Goal: Information Seeking & Learning: Understand process/instructions

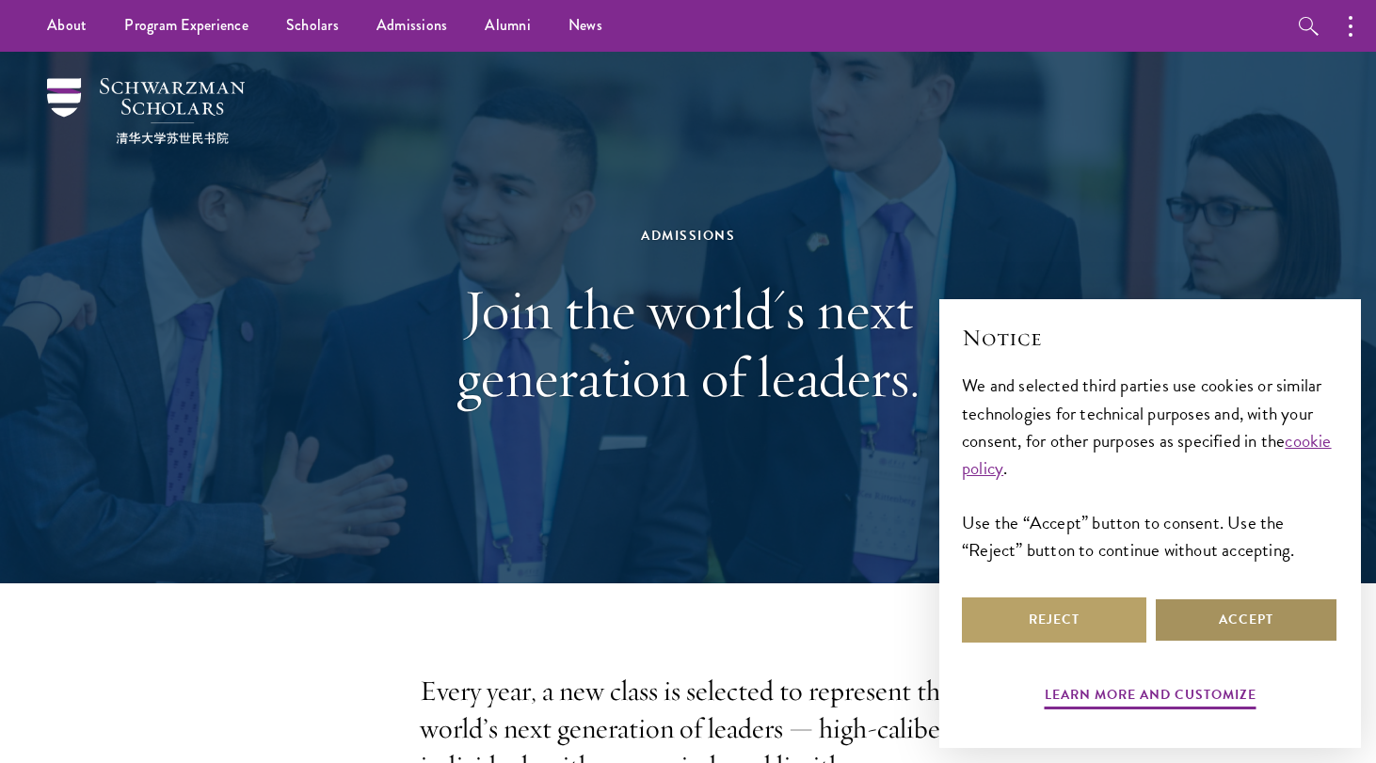
click at [1283, 609] on button "Accept" at bounding box center [1246, 620] width 184 height 45
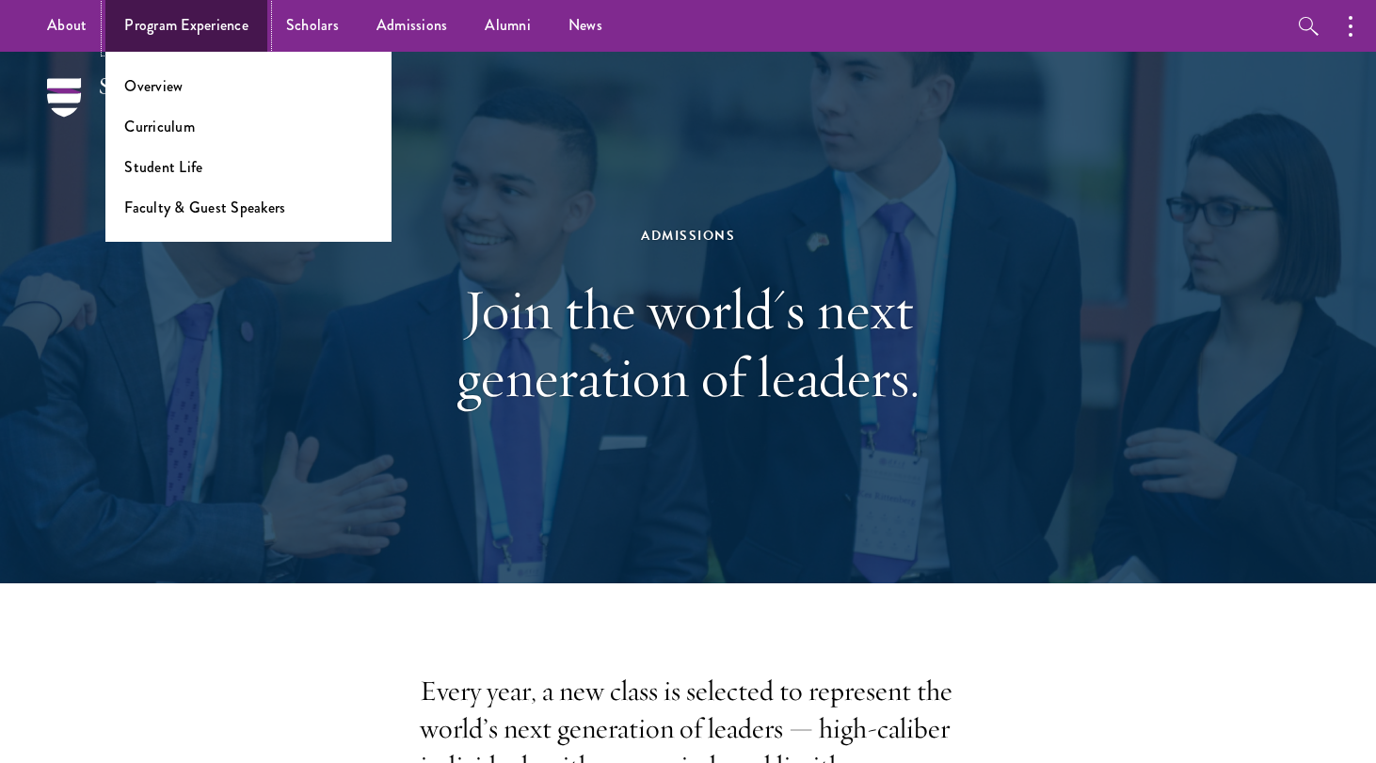
click at [208, 23] on link "Program Experience" at bounding box center [186, 26] width 162 height 52
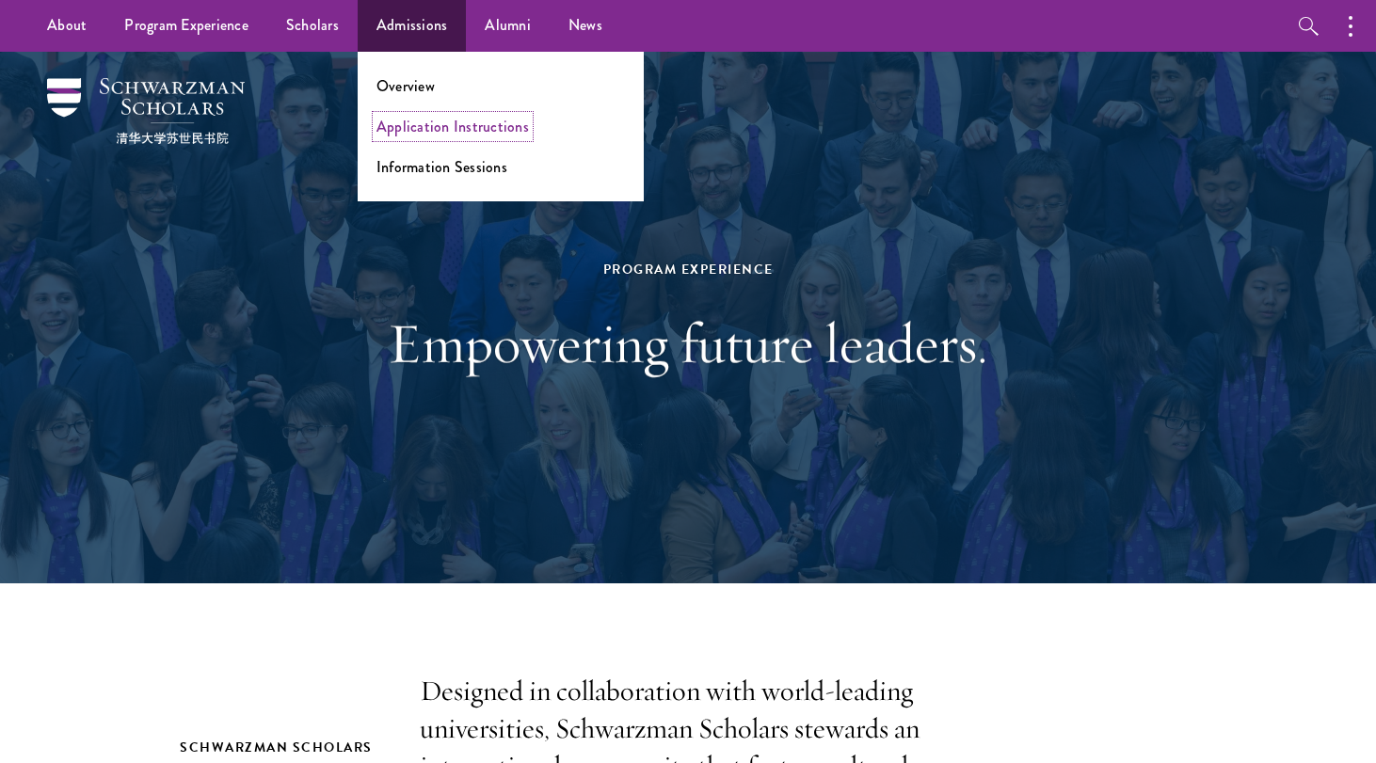
click at [407, 126] on link "Application Instructions" at bounding box center [452, 127] width 152 height 22
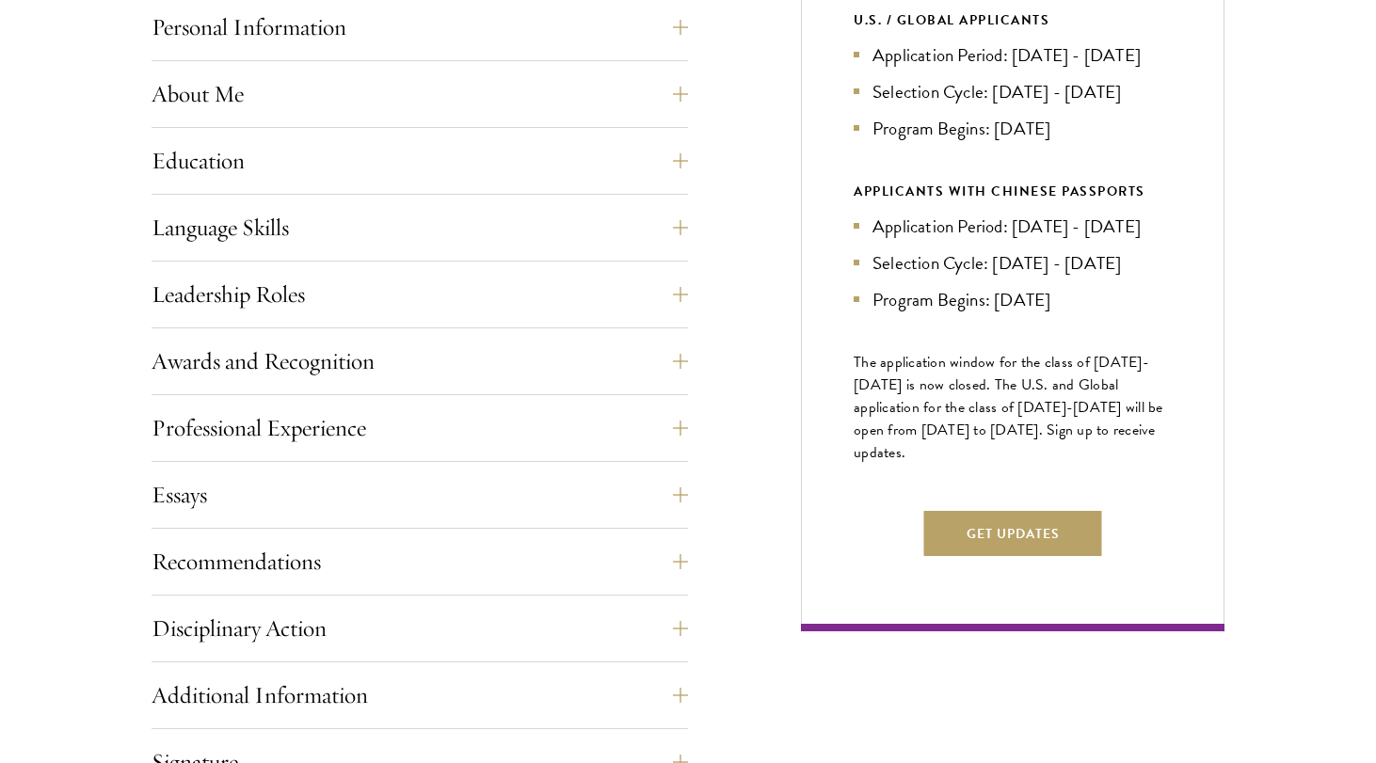
scroll to position [886, 0]
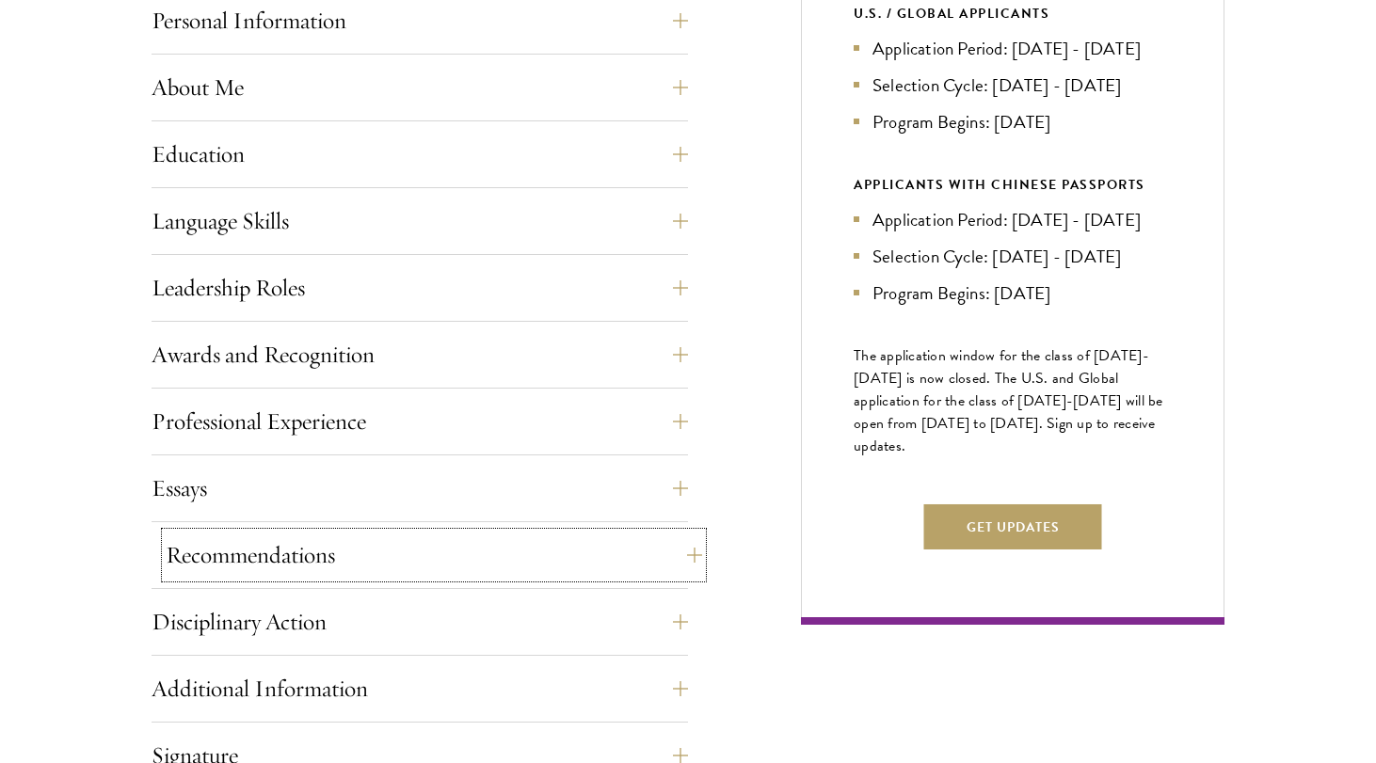
click at [287, 561] on button "Recommendations" at bounding box center [434, 555] width 536 height 45
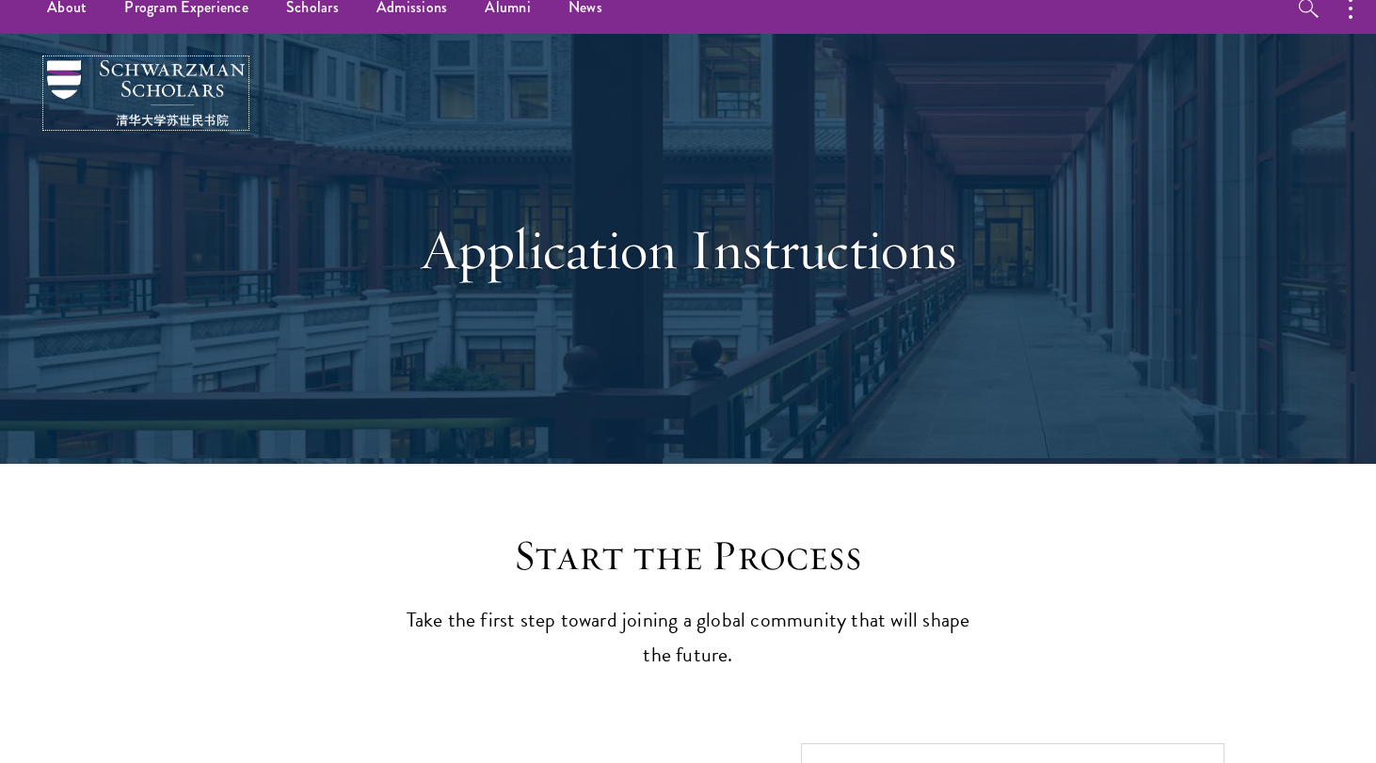
scroll to position [39, 0]
